Goal: Transaction & Acquisition: Obtain resource

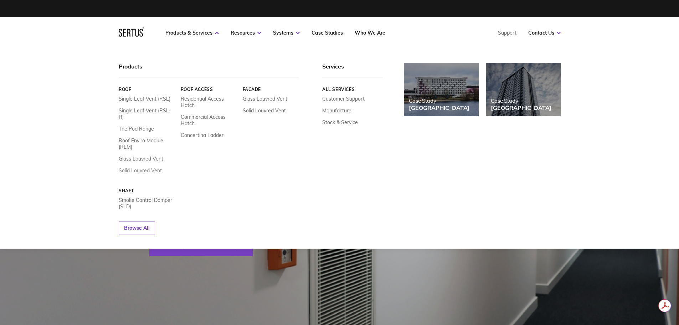
click at [136, 167] on link "Solid Louvred Vent" at bounding box center [140, 170] width 43 height 6
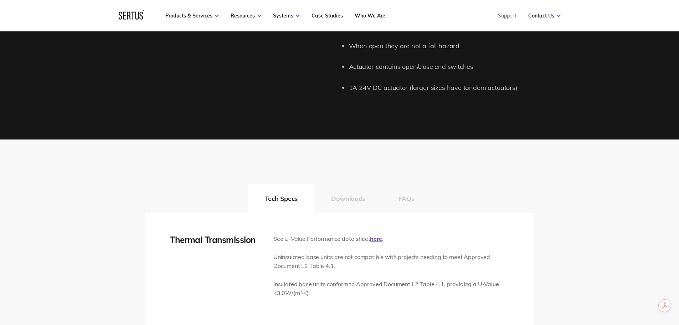
scroll to position [998, 0]
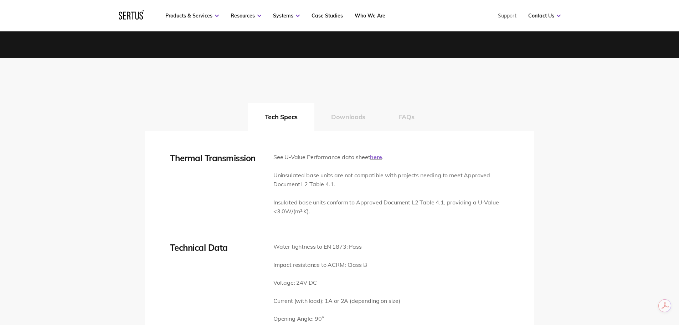
click at [376, 156] on link "here" at bounding box center [376, 156] width 12 height 7
click at [356, 115] on button "Downloads" at bounding box center [348, 117] width 68 height 29
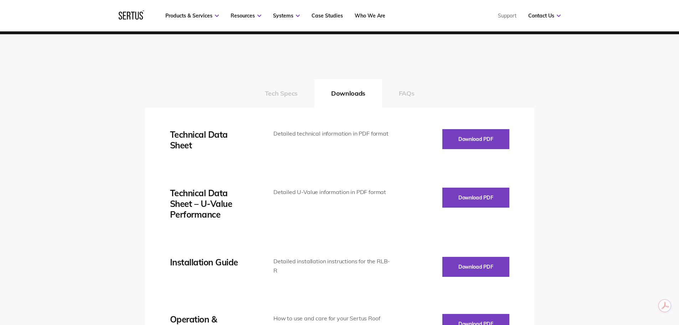
scroll to position [1034, 0]
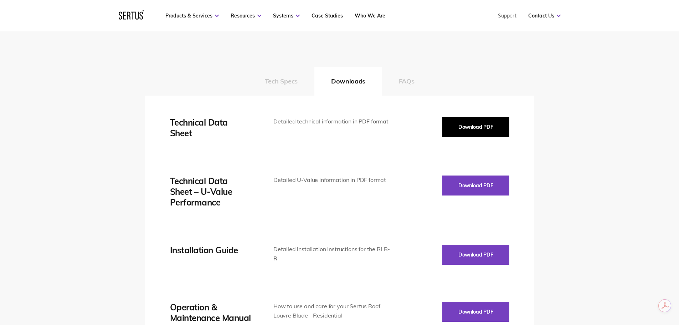
click at [469, 127] on button "Download PDF" at bounding box center [475, 127] width 67 height 20
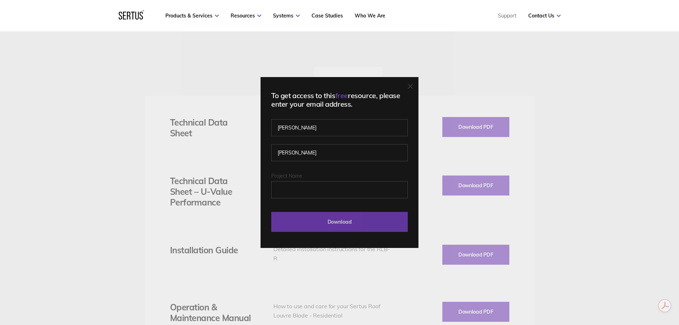
click at [334, 221] on input "Download" at bounding box center [339, 222] width 136 height 20
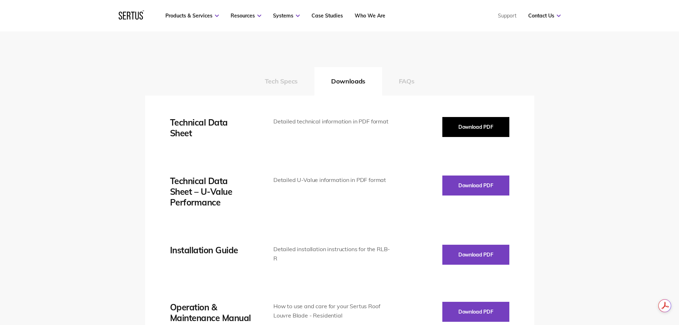
click at [479, 126] on button "Download PDF" at bounding box center [475, 127] width 67 height 20
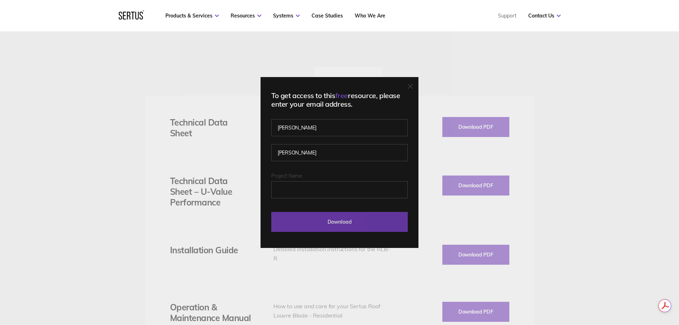
click at [331, 222] on input "Download" at bounding box center [339, 222] width 136 height 20
